Goal: Use online tool/utility: Use online tool/utility

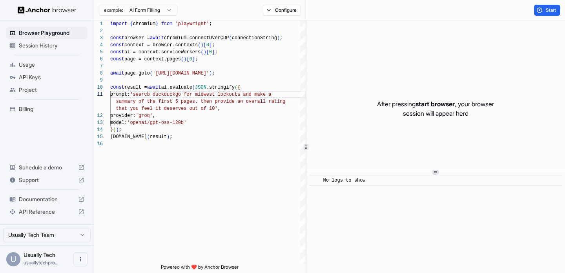
click at [163, 12] on html "Browser Playground Session History Usage API Keys Project Billing Schedule a de…" at bounding box center [282, 136] width 565 height 273
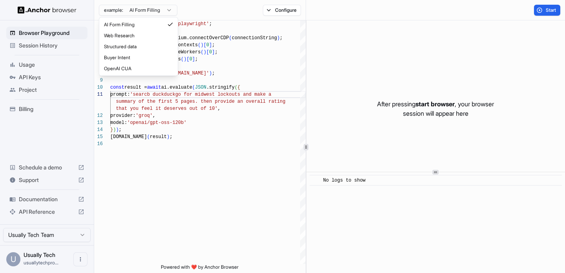
scroll to position [71, 0]
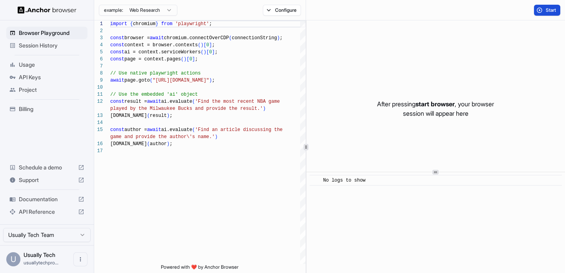
click at [537, 15] on button "Start" at bounding box center [547, 10] width 26 height 11
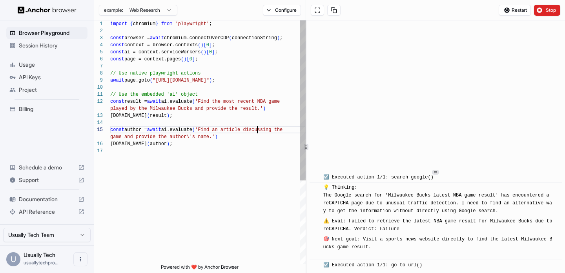
scroll to position [35, 0]
click at [258, 130] on div "import { chromium } from 'playwright' ; const browser = await chromium.connectO…" at bounding box center [207, 205] width 195 height 371
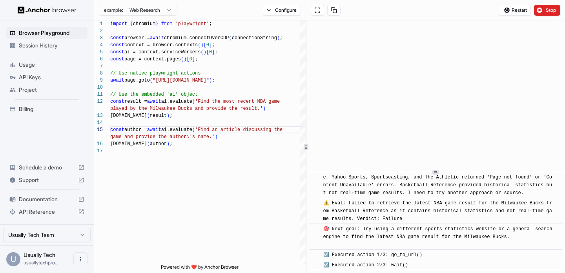
scroll to position [2607, 0]
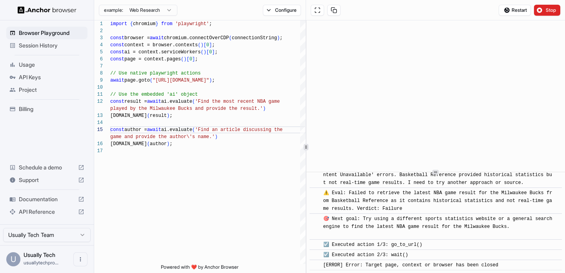
click at [131, 12] on html "Browser Playground Session History Usage API Keys Project Billing Schedule a de…" at bounding box center [282, 136] width 565 height 273
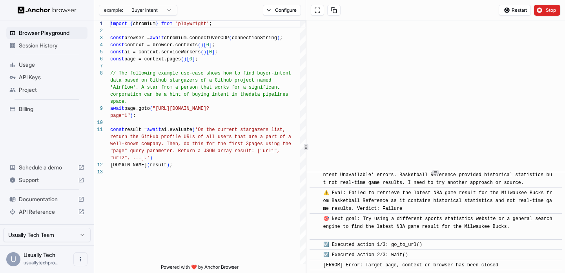
scroll to position [49, 0]
click at [524, 13] on button "Restart" at bounding box center [515, 10] width 32 height 11
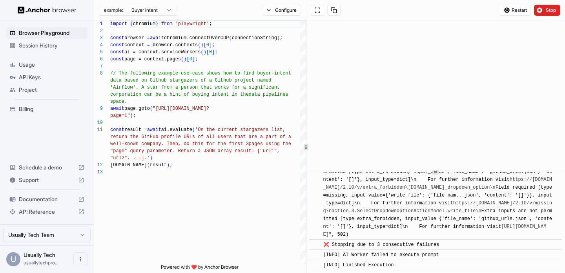
scroll to position [9199, 0]
click at [546, 10] on button "Stop" at bounding box center [547, 10] width 26 height 11
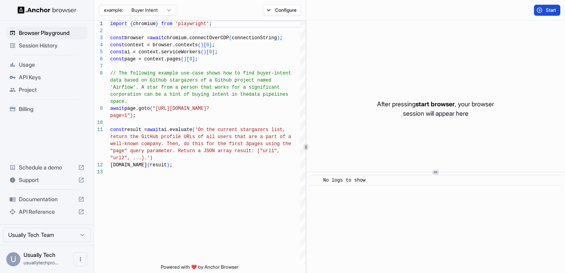
click at [536, 12] on button "Start" at bounding box center [547, 10] width 26 height 11
click at [278, 159] on div "import { chromium } from 'playwright' ; const browser = await chromium.connectO…" at bounding box center [207, 216] width 195 height 392
type textarea "**********"
click at [559, 2] on div "Start" at bounding box center [435, 10] width 259 height 20
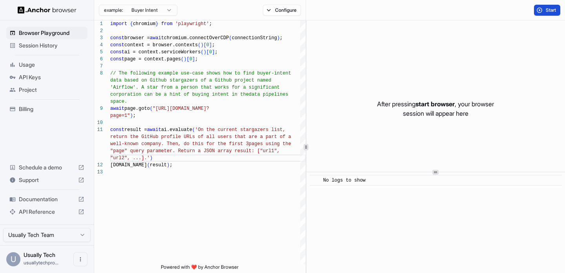
click at [556, 5] on button "Start" at bounding box center [547, 10] width 26 height 11
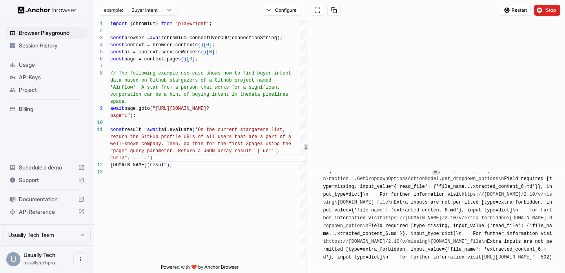
scroll to position [4539, 0]
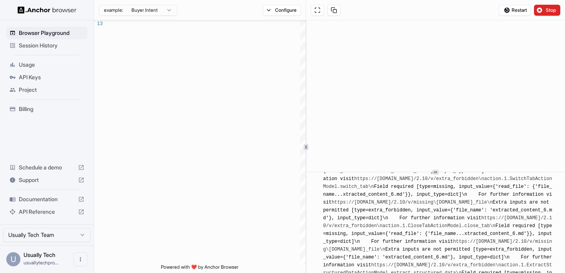
scroll to position [3879, 0]
